Goal: Task Accomplishment & Management: Complete application form

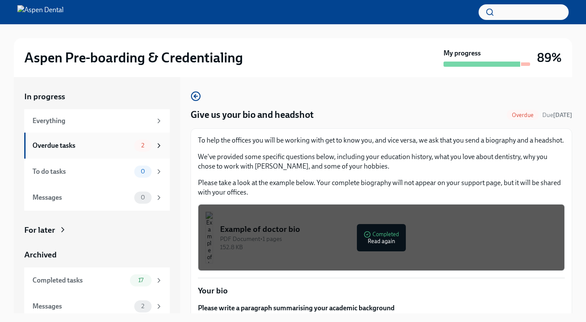
click at [105, 150] on div "Overdue tasks 2" at bounding box center [97, 145] width 130 height 12
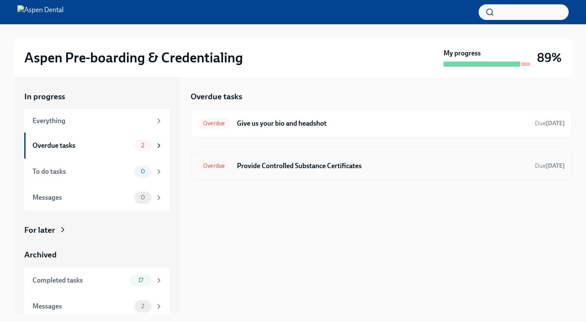
click at [384, 167] on h6 "Provide Controlled Substance Certificates" at bounding box center [382, 166] width 291 height 10
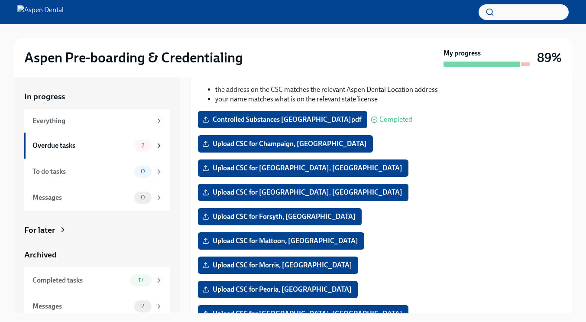
scroll to position [196, 0]
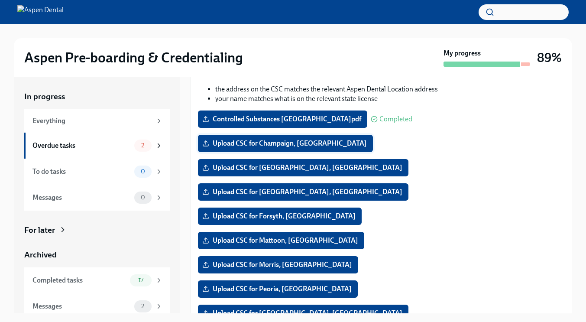
click at [291, 148] on label "Upload CSC for Champaign, [GEOGRAPHIC_DATA]" at bounding box center [285, 143] width 175 height 17
click at [0, 0] on input "Upload CSC for Champaign, [GEOGRAPHIC_DATA]" at bounding box center [0, 0] width 0 height 0
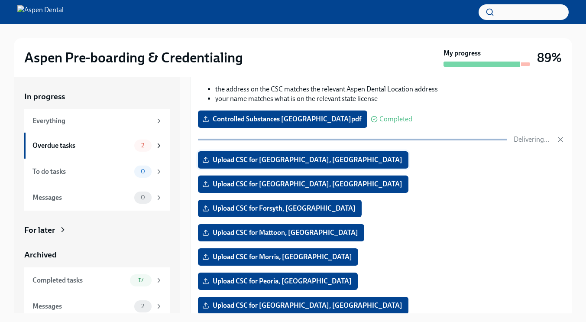
click at [274, 161] on span "Upload CSC for [GEOGRAPHIC_DATA], [GEOGRAPHIC_DATA]" at bounding box center [303, 159] width 198 height 9
click at [0, 0] on input "Upload CSC for [GEOGRAPHIC_DATA], [GEOGRAPHIC_DATA]" at bounding box center [0, 0] width 0 height 0
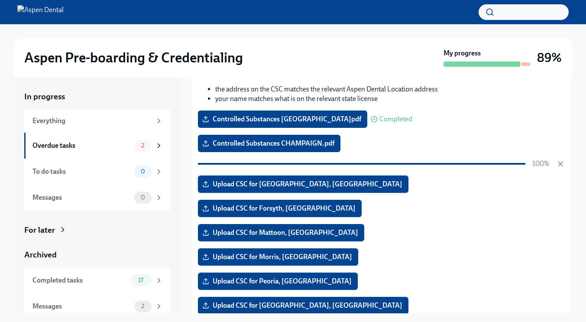
click at [286, 186] on span "Upload CSC for [GEOGRAPHIC_DATA], [GEOGRAPHIC_DATA]" at bounding box center [303, 184] width 198 height 9
click at [0, 0] on input "Upload CSC for [GEOGRAPHIC_DATA], [GEOGRAPHIC_DATA]" at bounding box center [0, 0] width 0 height 0
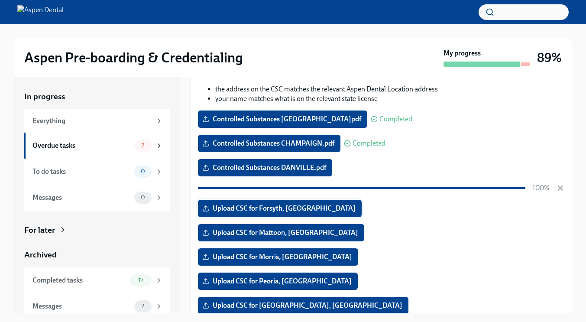
click at [285, 202] on label "Upload CSC for Forsyth, [GEOGRAPHIC_DATA]" at bounding box center [280, 208] width 164 height 17
click at [0, 0] on input "Upload CSC for Forsyth, [GEOGRAPHIC_DATA]" at bounding box center [0, 0] width 0 height 0
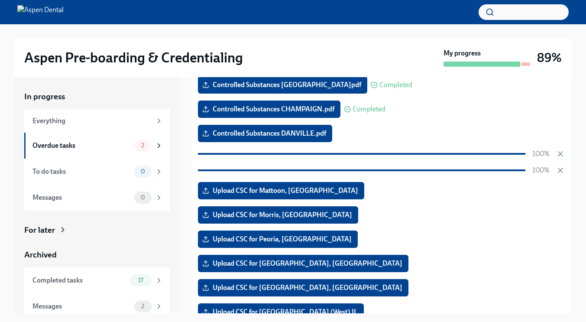
scroll to position [230, 0]
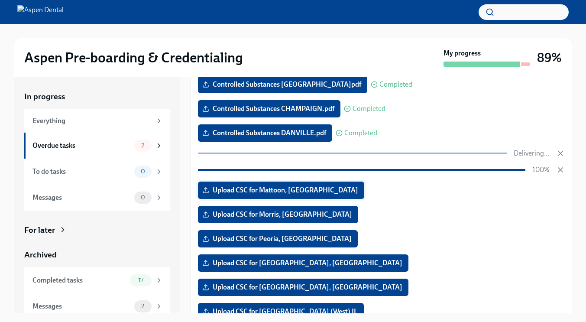
click at [296, 191] on label "Upload CSC for Mattoon, [GEOGRAPHIC_DATA]" at bounding box center [281, 189] width 166 height 17
click at [0, 0] on input "Upload CSC for Mattoon, [GEOGRAPHIC_DATA]" at bounding box center [0, 0] width 0 height 0
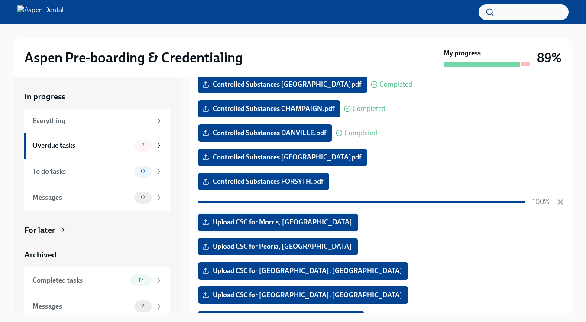
click at [282, 224] on span "Upload CSC for Morris, [GEOGRAPHIC_DATA]" at bounding box center [278, 222] width 148 height 9
click at [0, 0] on input "Upload CSC for Morris, [GEOGRAPHIC_DATA]" at bounding box center [0, 0] width 0 height 0
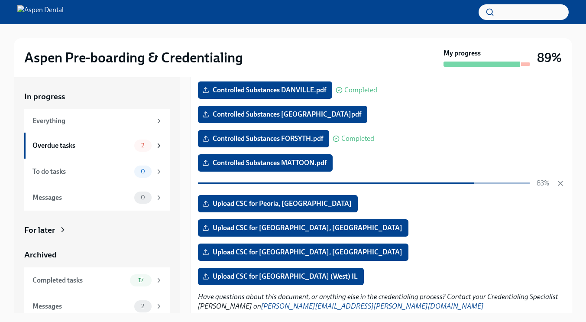
scroll to position [278, 0]
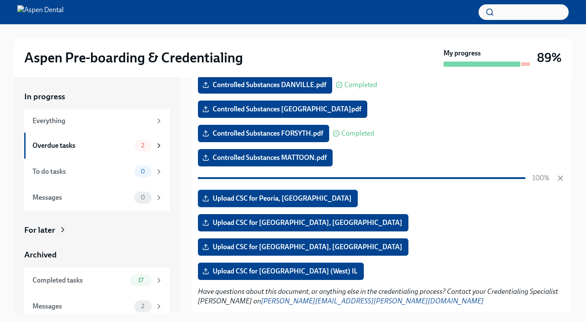
click at [283, 200] on span "Upload CSC for Peoria, [GEOGRAPHIC_DATA]" at bounding box center [278, 198] width 148 height 9
click at [0, 0] on input "Upload CSC for Peoria, [GEOGRAPHIC_DATA]" at bounding box center [0, 0] width 0 height 0
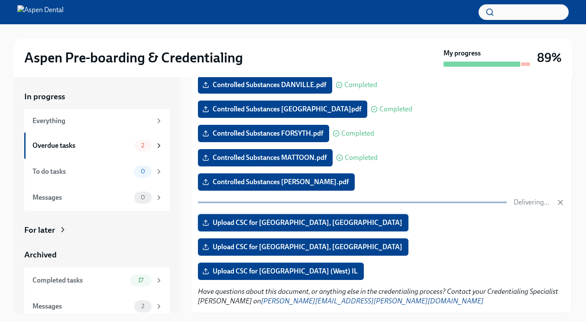
click at [273, 222] on span "Upload CSC for [GEOGRAPHIC_DATA], [GEOGRAPHIC_DATA]" at bounding box center [303, 222] width 198 height 9
click at [0, 0] on input "Upload CSC for [GEOGRAPHIC_DATA], [GEOGRAPHIC_DATA]" at bounding box center [0, 0] width 0 height 0
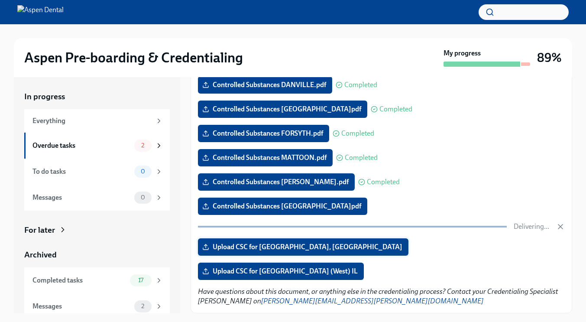
click at [269, 247] on span "Upload CSC for [GEOGRAPHIC_DATA], [GEOGRAPHIC_DATA]" at bounding box center [303, 246] width 198 height 9
click at [0, 0] on input "Upload CSC for [GEOGRAPHIC_DATA], [GEOGRAPHIC_DATA]" at bounding box center [0, 0] width 0 height 0
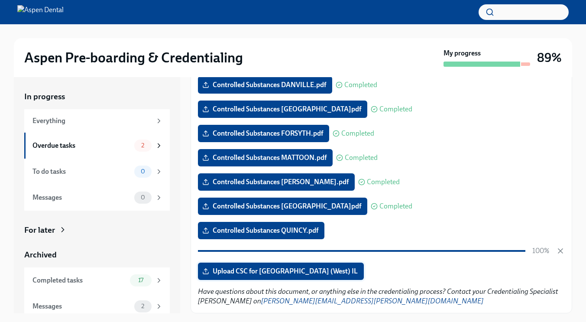
click at [275, 271] on span "Upload CSC for [GEOGRAPHIC_DATA] (West) IL" at bounding box center [281, 271] width 154 height 9
click at [0, 0] on input "Upload CSC for [GEOGRAPHIC_DATA] (West) IL" at bounding box center [0, 0] width 0 height 0
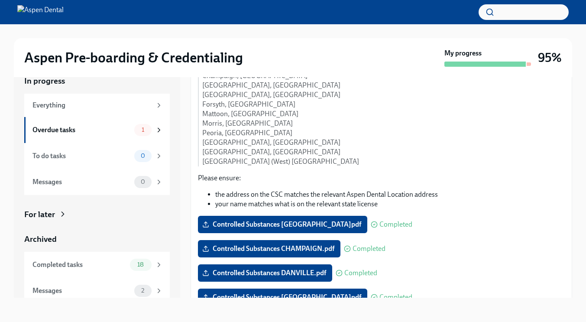
scroll to position [0, 0]
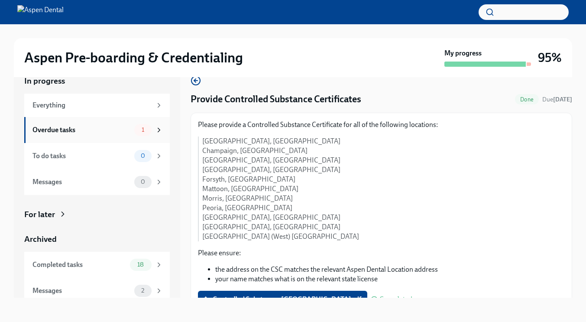
click at [100, 123] on div "Overdue tasks 1" at bounding box center [96, 130] width 145 height 26
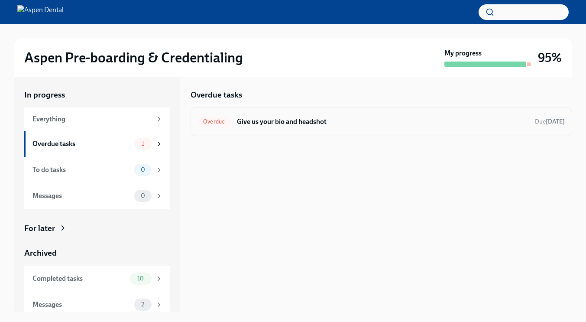
click at [350, 113] on div "Overdue Give us your bio and headshot Due [DATE]" at bounding box center [380, 121] width 381 height 29
click at [363, 154] on div "Overdue tasks Overdue Give us your bio and headshot Due [DATE]" at bounding box center [380, 193] width 381 height 236
